Goal: Information Seeking & Learning: Check status

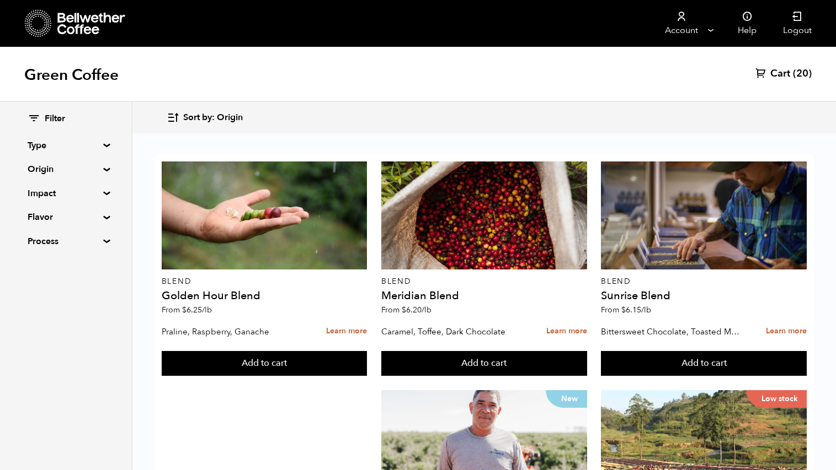
click at [101, 169] on summary "Origin" at bounding box center [66, 169] width 76 height 13
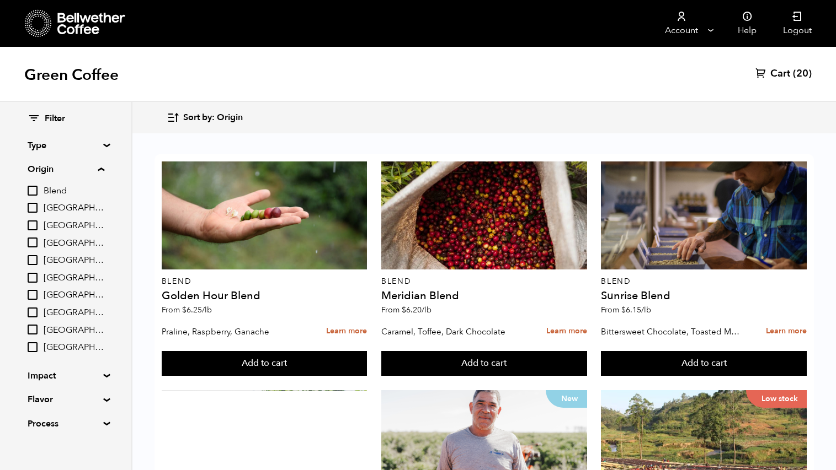
click at [32, 312] on input "Peru" at bounding box center [33, 313] width 10 height 10
checkbox input "true"
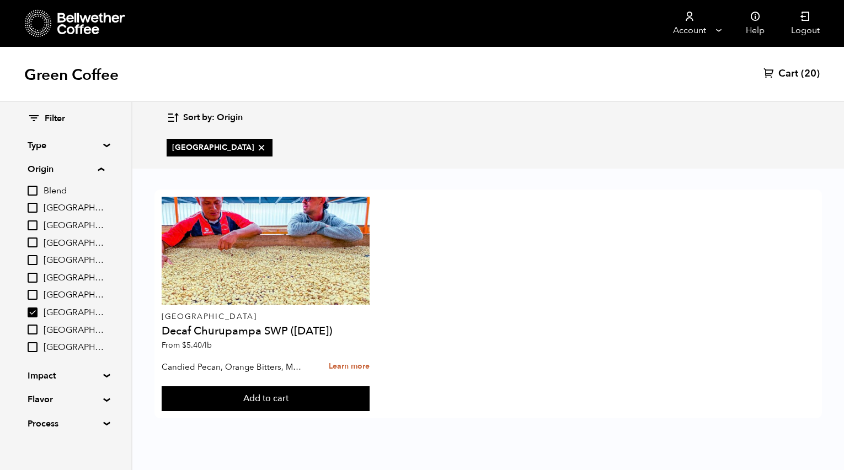
click at [33, 210] on input "Brazil" at bounding box center [33, 208] width 10 height 10
checkbox input "true"
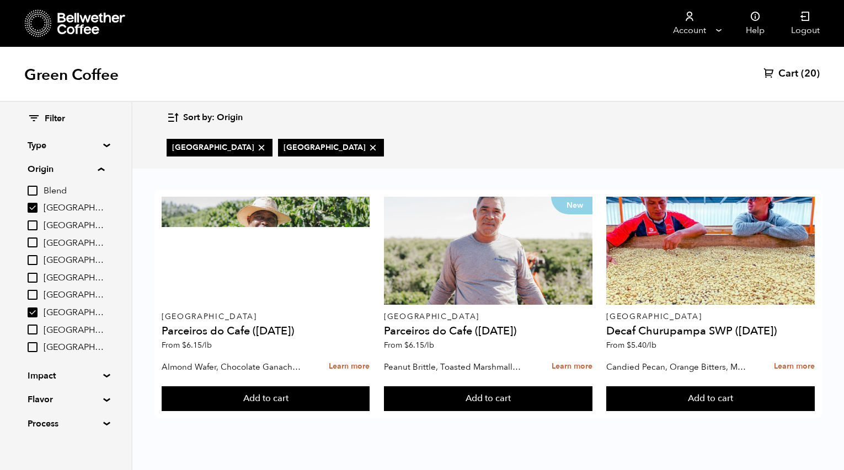
click at [791, 69] on span "Cart" at bounding box center [788, 73] width 20 height 13
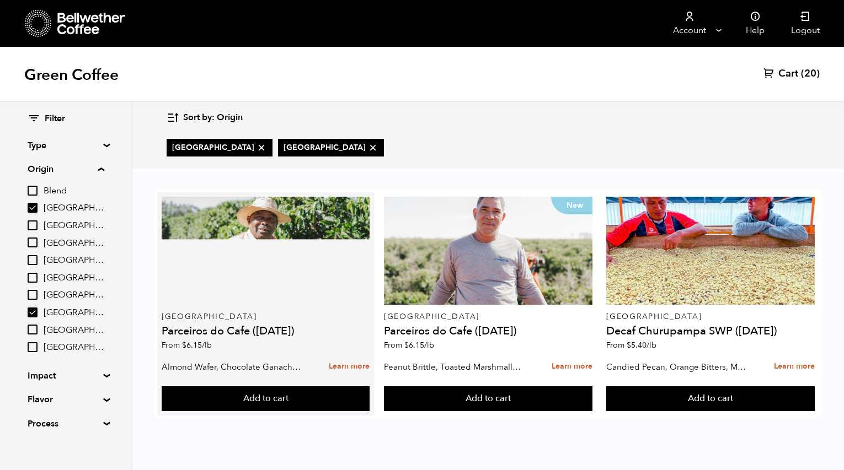
click at [285, 317] on p "[GEOGRAPHIC_DATA]" at bounding box center [266, 317] width 208 height 8
click at [272, 333] on h4 "Parceiros do Cafe ([DATE])" at bounding box center [266, 331] width 208 height 11
click at [186, 328] on h4 "Parceiros do Cafe (APR 25)" at bounding box center [266, 331] width 208 height 11
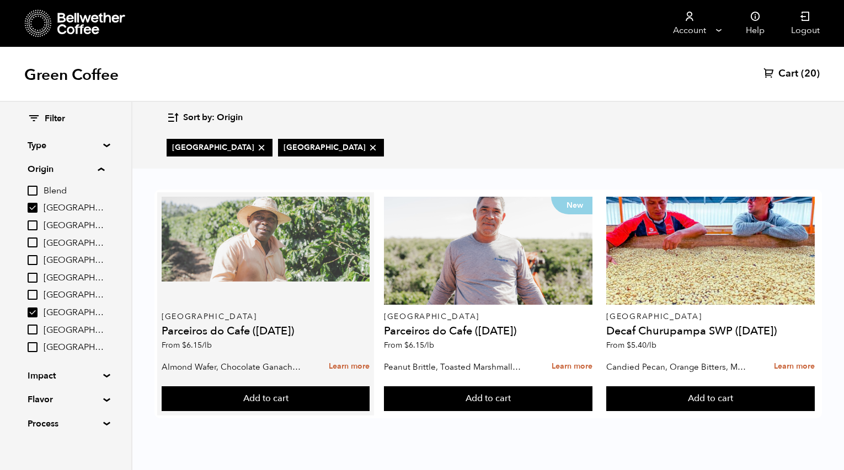
click at [207, 279] on div at bounding box center [266, 251] width 208 height 108
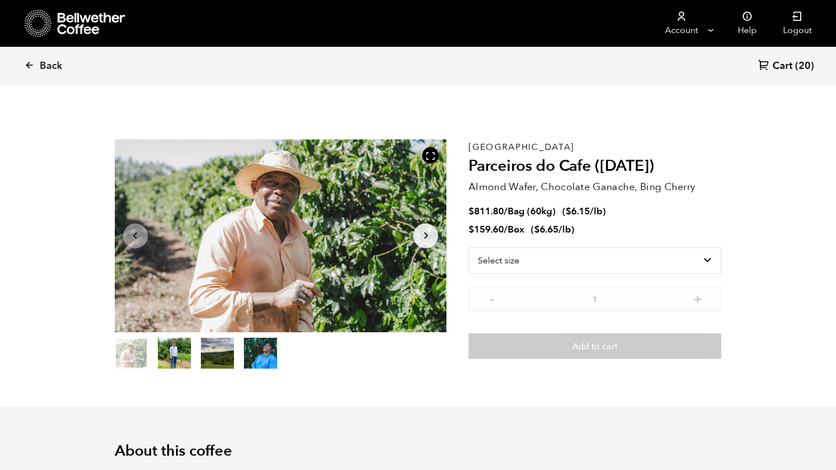
scroll to position [480, 587]
click at [611, 255] on select "Select size Bag (60kg) (132 lbs) Box (24 lbs)" at bounding box center [594, 261] width 253 height 26
click at [690, 257] on select "Select size Bag (60kg) (132 lbs) Box (24 lbs)" at bounding box center [594, 261] width 253 height 26
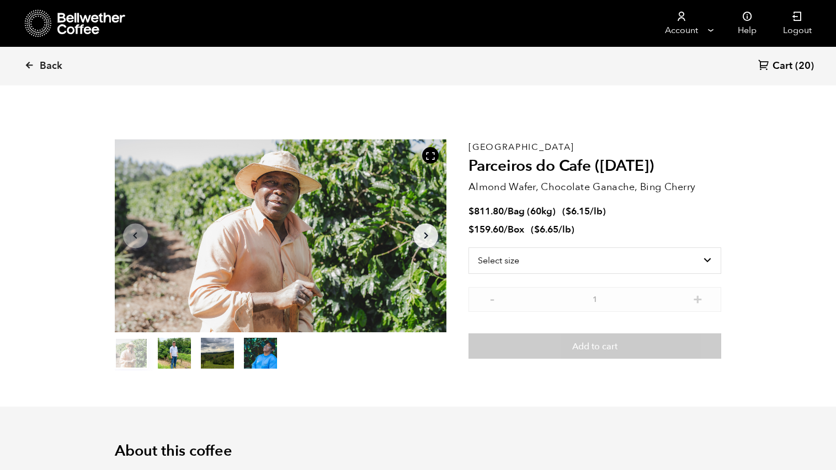
click at [779, 63] on span "Cart" at bounding box center [782, 66] width 20 height 13
click at [801, 66] on span "(20)" at bounding box center [804, 66] width 19 height 13
click at [780, 67] on span "Cart" at bounding box center [782, 66] width 20 height 13
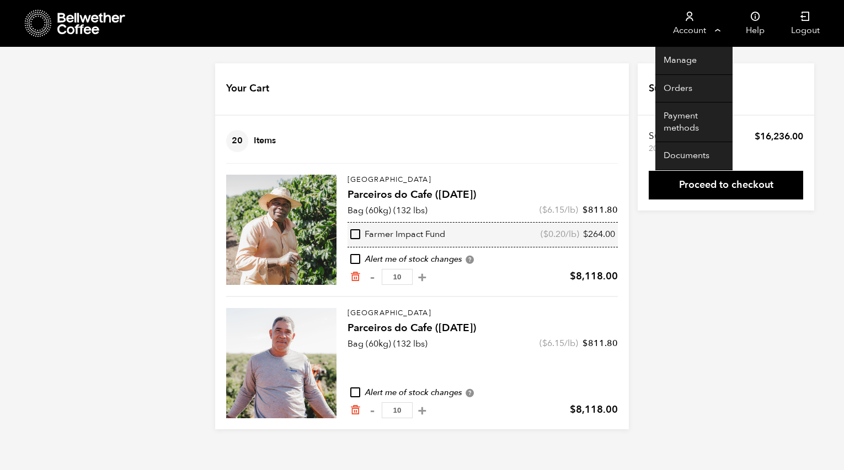
click at [687, 29] on link "Account" at bounding box center [689, 23] width 68 height 47
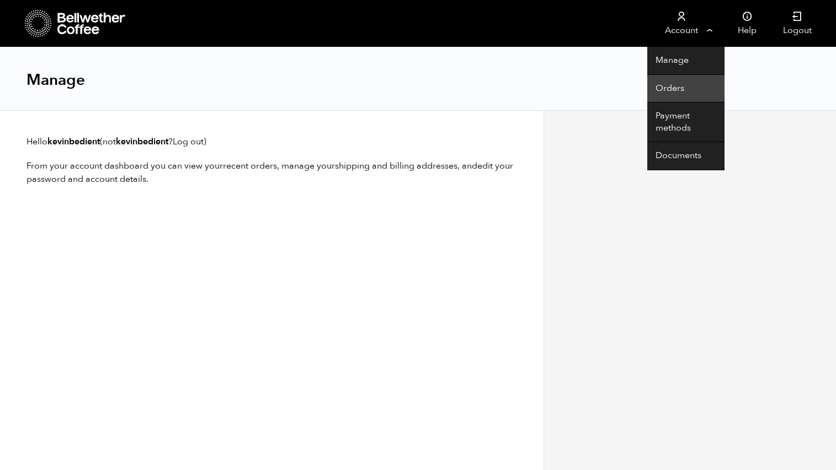
click at [668, 84] on link "Orders" at bounding box center [685, 89] width 77 height 28
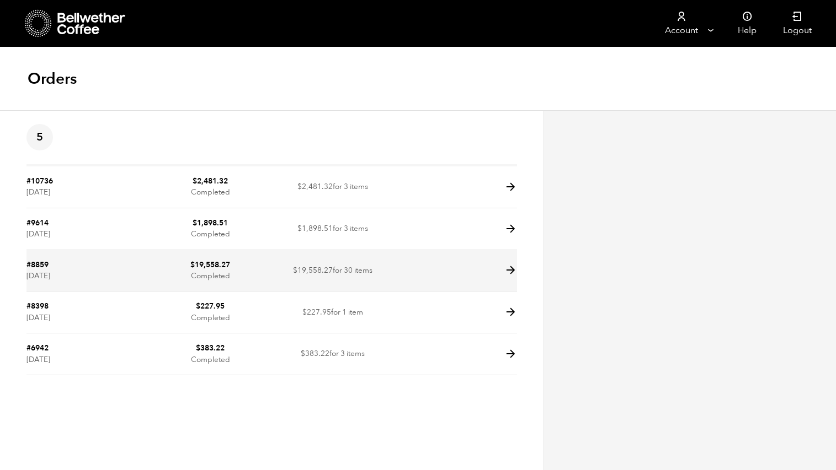
click at [511, 269] on icon at bounding box center [510, 270] width 13 height 13
click at [510, 269] on icon at bounding box center [510, 270] width 13 height 13
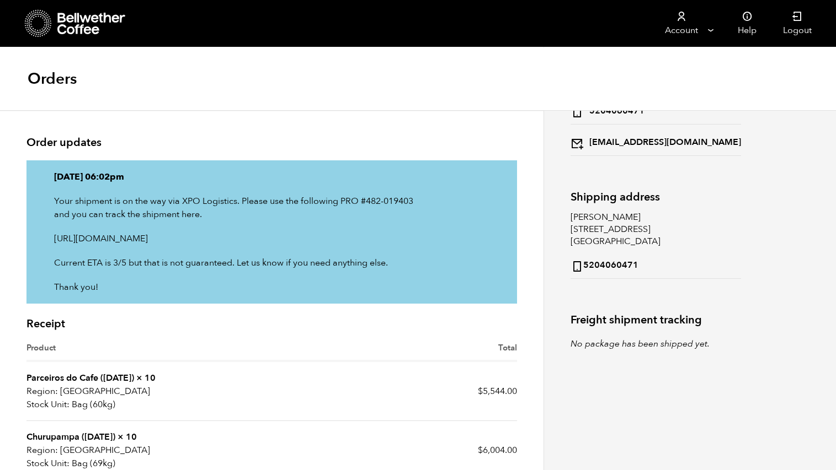
scroll to position [221, 0]
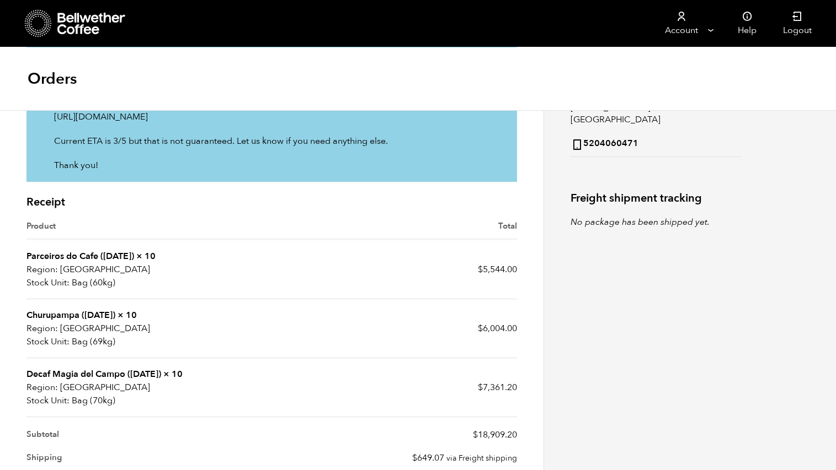
click at [104, 313] on link "Churupampa ([DATE])" at bounding box center [70, 315] width 89 height 12
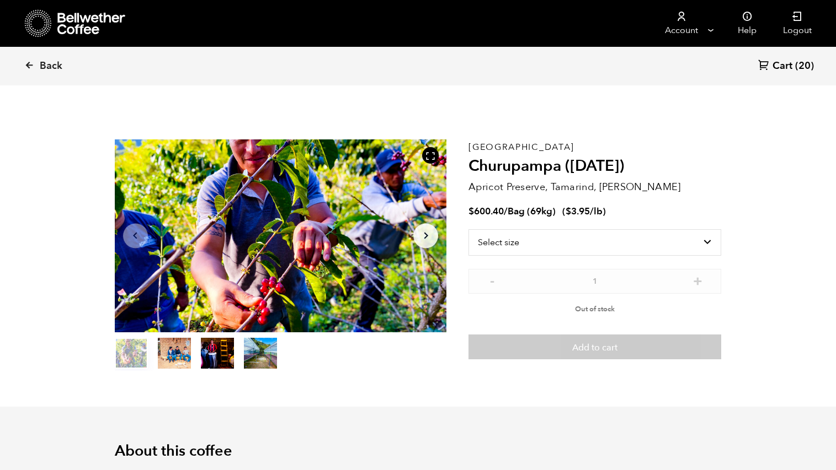
scroll to position [480, 587]
click at [684, 234] on select "Select size Bag (69kg) (152 lbs)" at bounding box center [594, 242] width 253 height 26
select select "bag-2"
click at [468, 229] on select "Select size Bag (69kg) (152 lbs)" at bounding box center [594, 242] width 253 height 26
click at [29, 62] on icon at bounding box center [29, 65] width 10 height 10
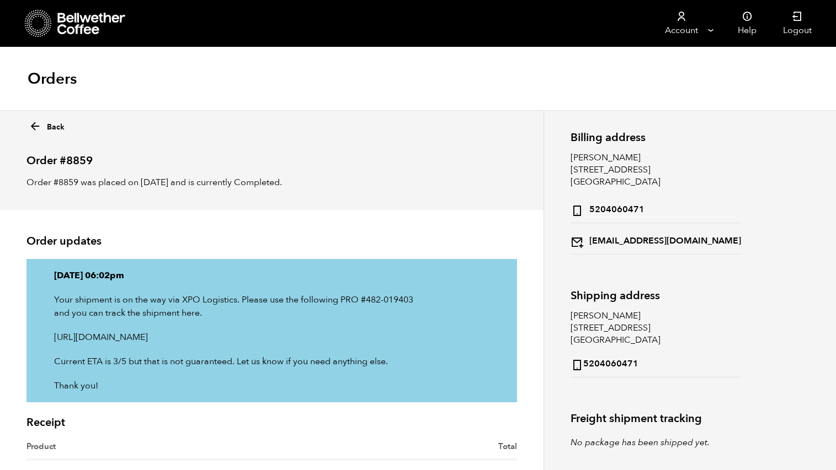
click at [32, 125] on icon at bounding box center [35, 126] width 13 height 13
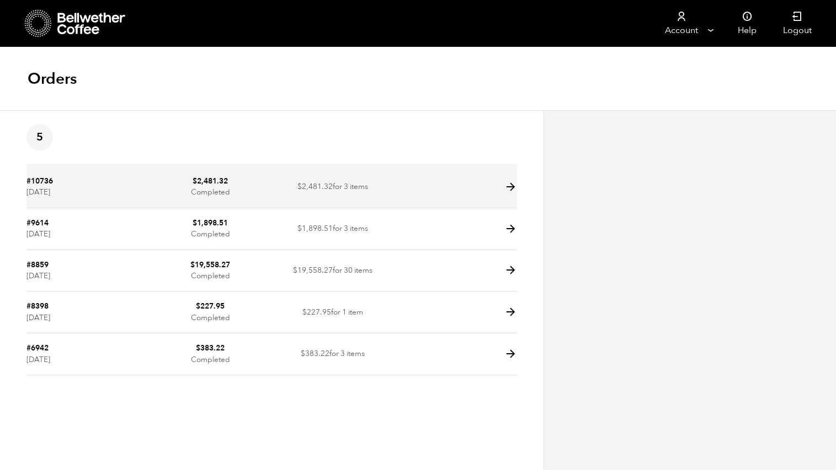
click at [43, 183] on link "#10736" at bounding box center [39, 181] width 26 height 10
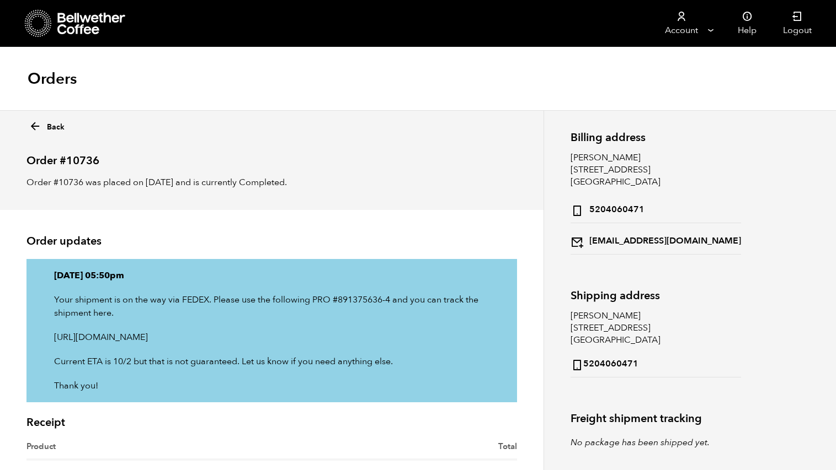
click at [61, 21] on icon at bounding box center [91, 24] width 69 height 22
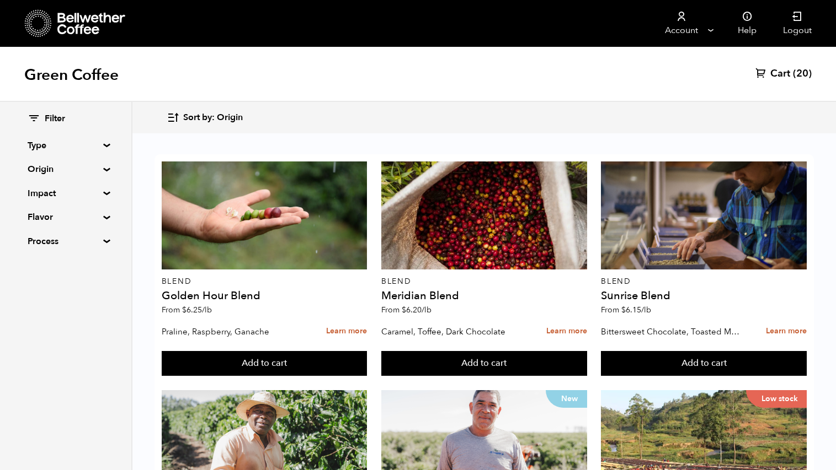
click at [104, 170] on summary "Origin" at bounding box center [66, 169] width 76 height 13
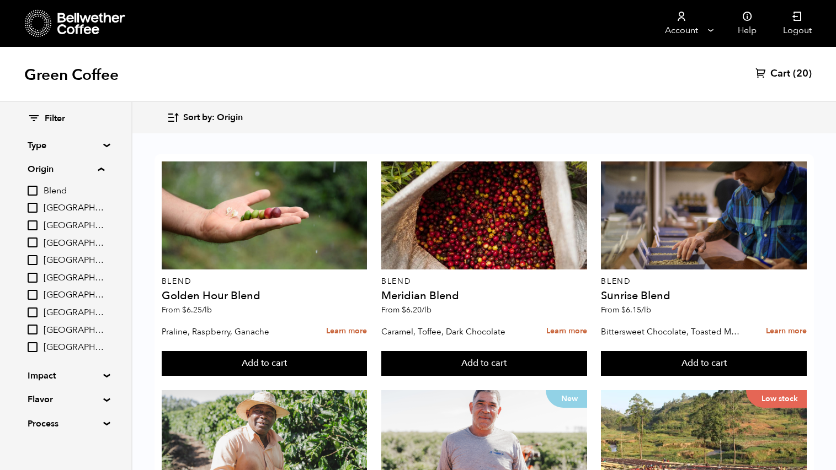
drag, startPoint x: 33, startPoint y: 209, endPoint x: 97, endPoint y: 222, distance: 65.3
click at [33, 208] on input "[GEOGRAPHIC_DATA]" at bounding box center [33, 208] width 10 height 10
checkbox input "true"
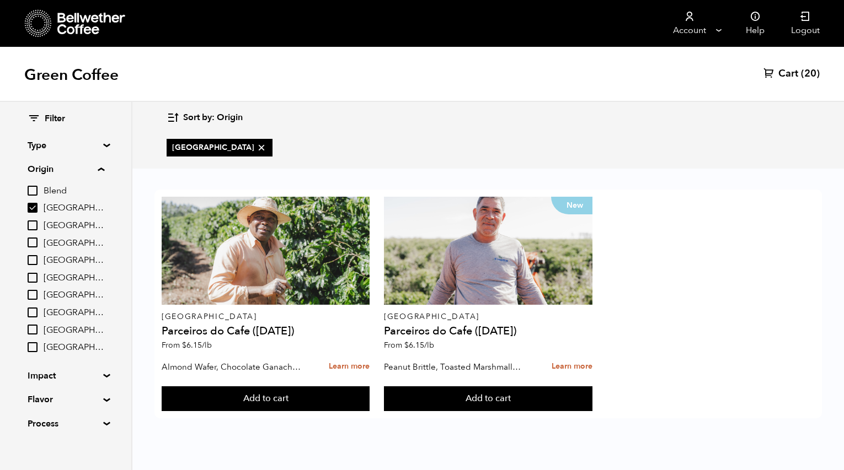
click at [36, 242] on input "[GEOGRAPHIC_DATA]" at bounding box center [33, 243] width 10 height 10
checkbox input "true"
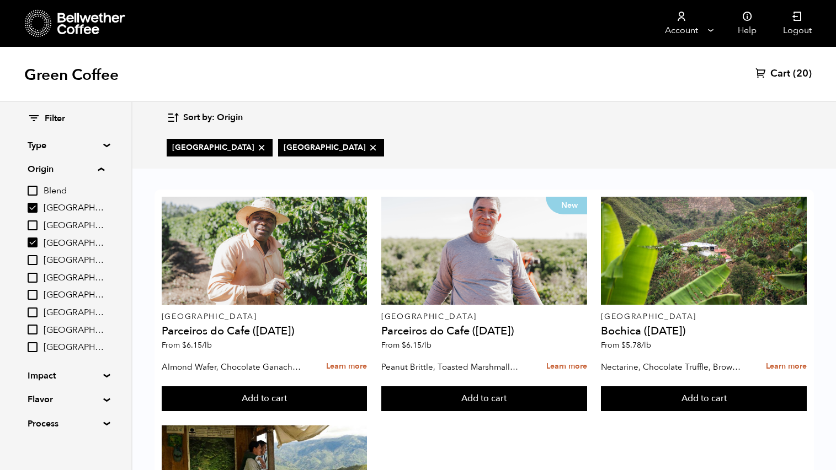
click at [256, 146] on icon at bounding box center [261, 147] width 11 height 11
checkbox input "false"
